Goal: Transaction & Acquisition: Purchase product/service

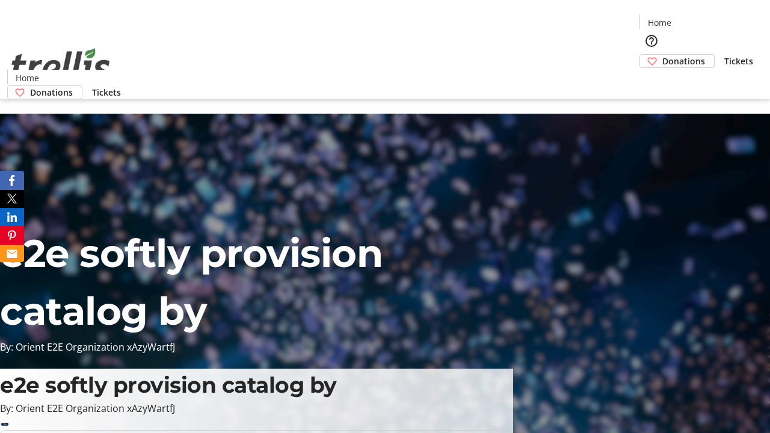
click at [724, 55] on span "Tickets" at bounding box center [738, 61] width 29 height 13
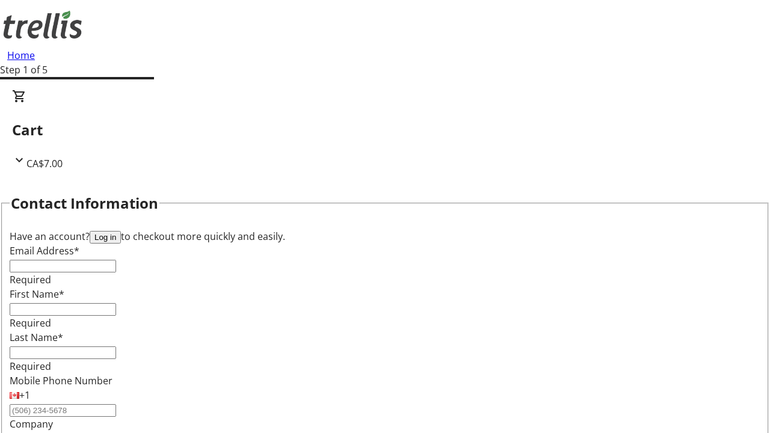
click at [121, 231] on button "Log in" at bounding box center [105, 237] width 31 height 13
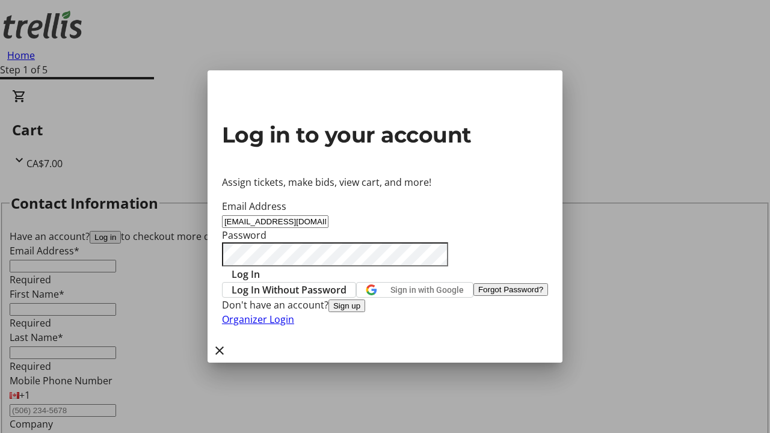
type input "[EMAIL_ADDRESS][DOMAIN_NAME]"
click at [260, 267] on span "Log In" at bounding box center [246, 274] width 28 height 14
